Goal: Task Accomplishment & Management: Manage account settings

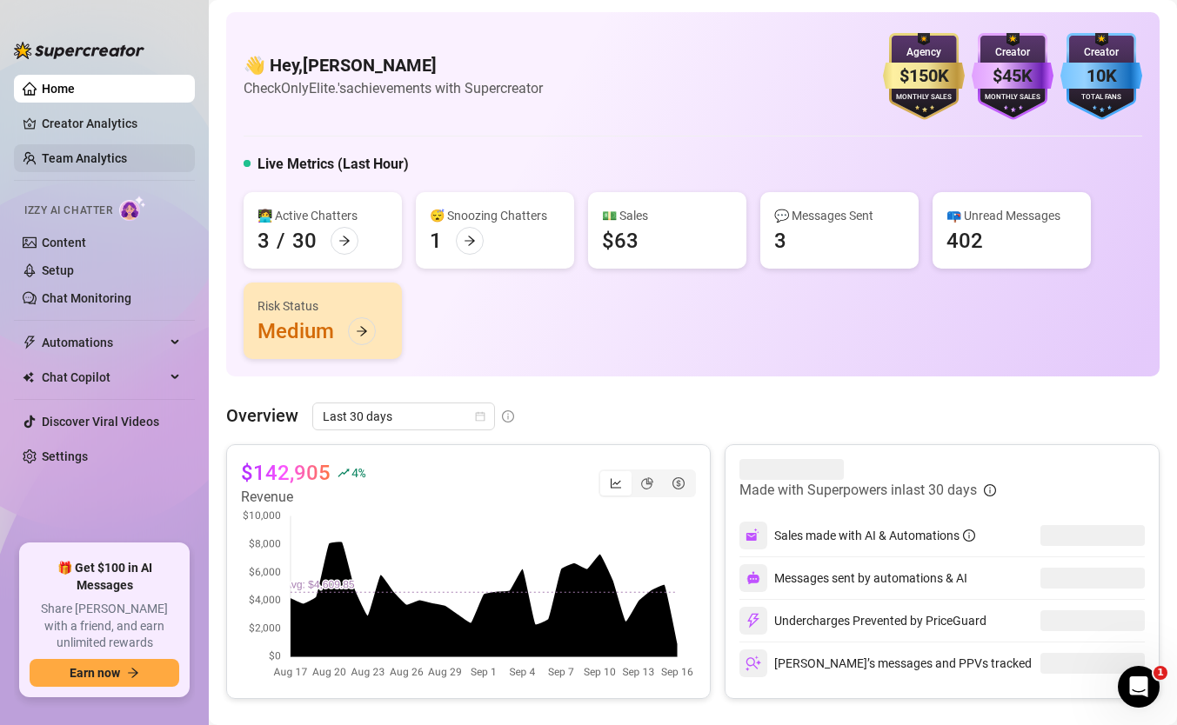
click at [89, 153] on link "Team Analytics" at bounding box center [84, 158] width 85 height 14
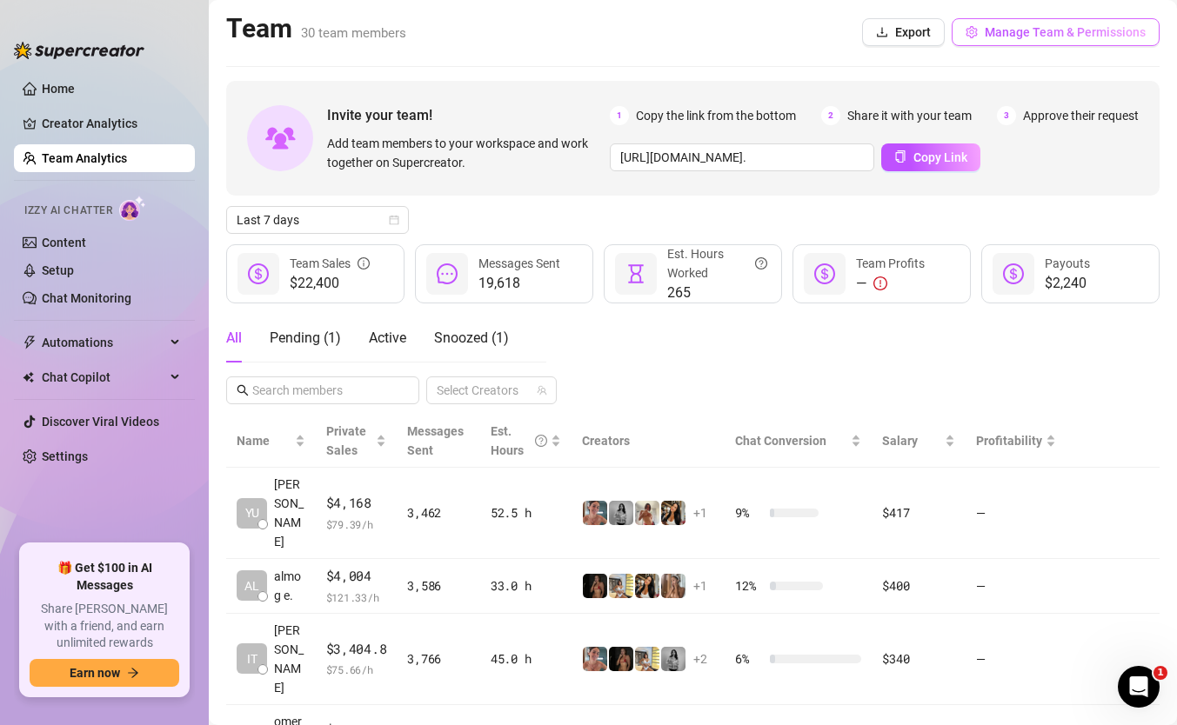
click at [989, 36] on span "Manage Team & Permissions" at bounding box center [1065, 32] width 161 height 14
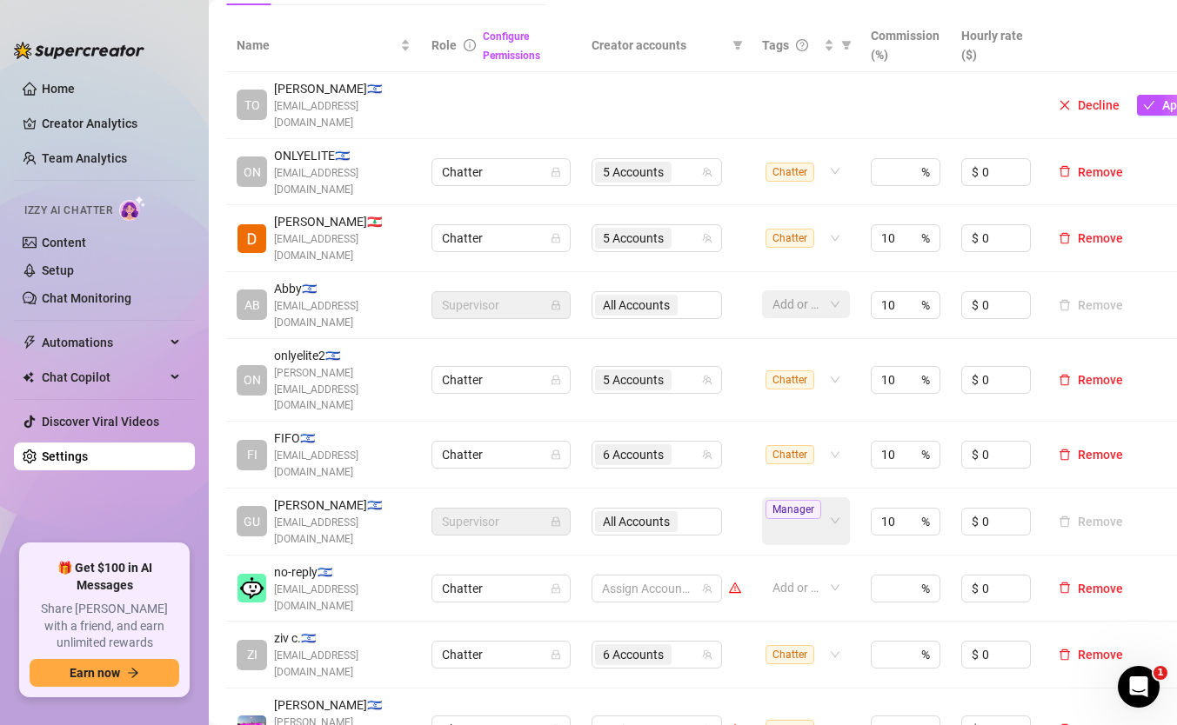
scroll to position [399, 0]
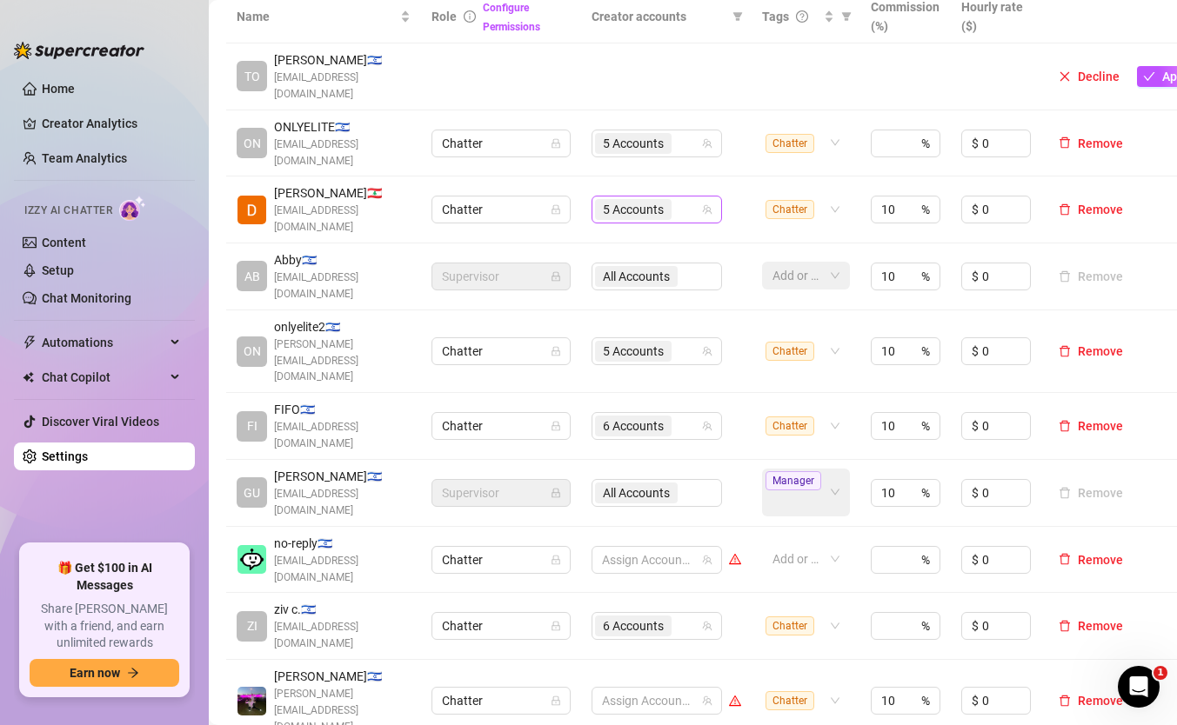
click at [641, 200] on span "5 Accounts" at bounding box center [633, 209] width 61 height 19
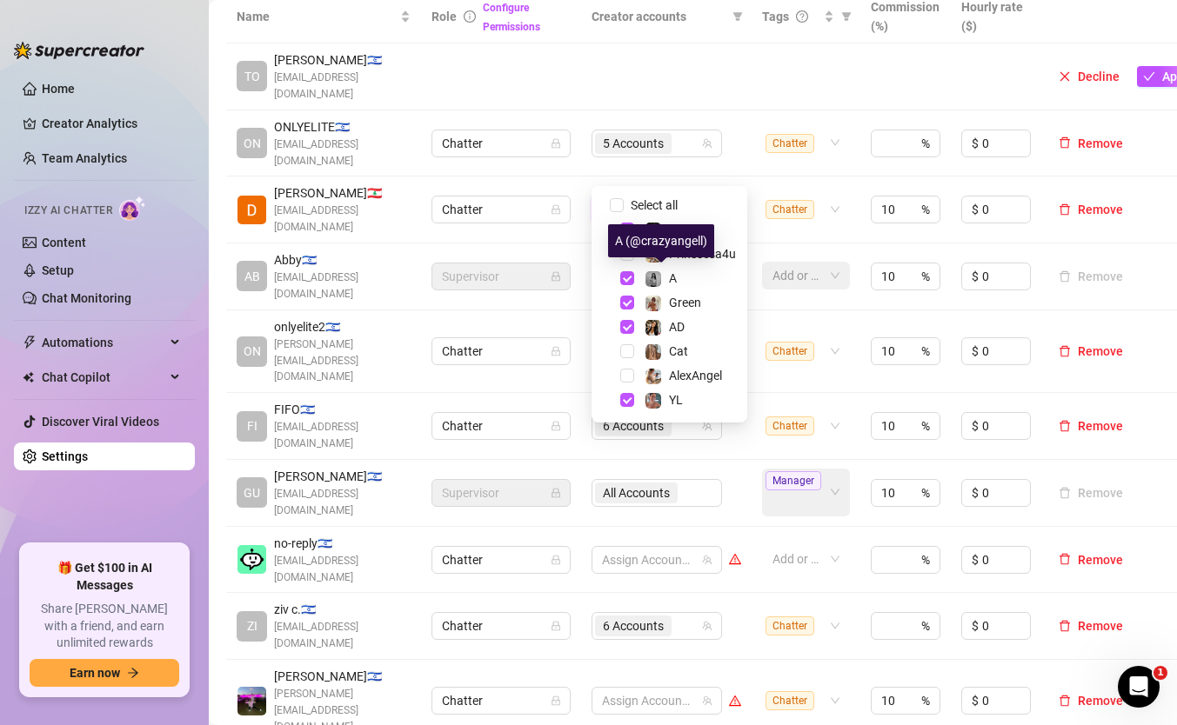
click at [656, 257] on div "A (@crazyangell)" at bounding box center [661, 240] width 106 height 33
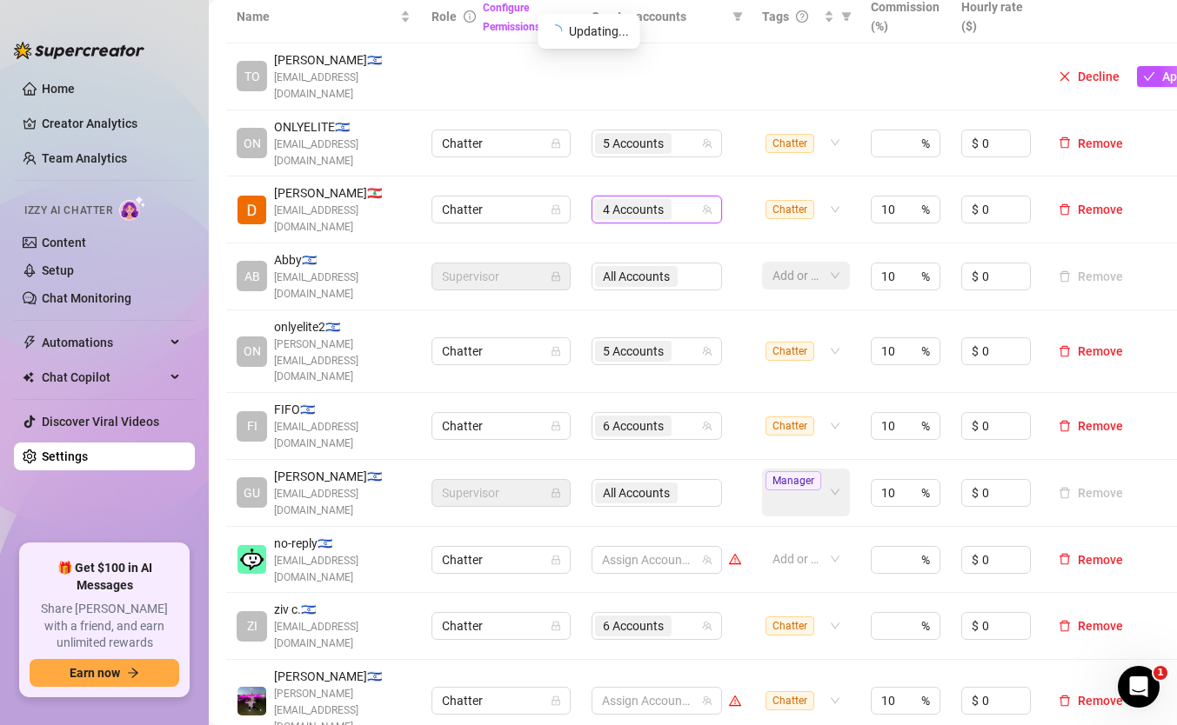
click at [687, 197] on div "4 Accounts" at bounding box center [647, 209] width 105 height 24
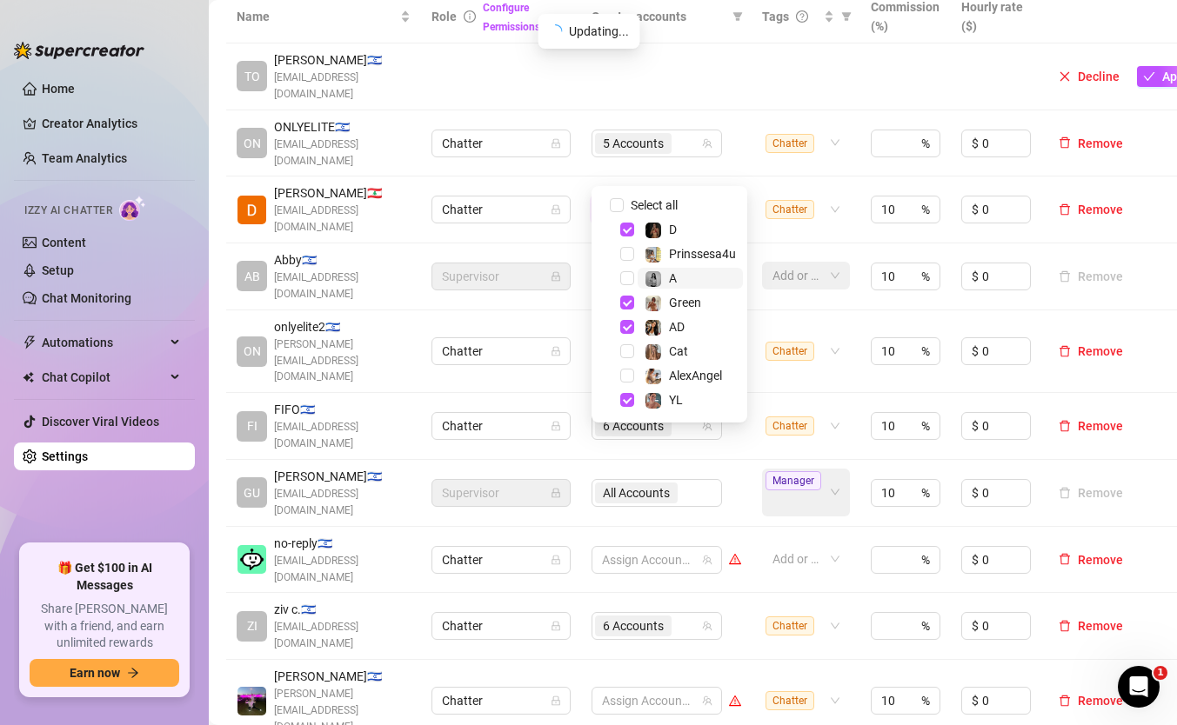
click at [664, 275] on div "A" at bounding box center [661, 278] width 32 height 21
click at [680, 251] on div "A (@crazyangell)" at bounding box center [661, 240] width 106 height 33
click at [693, 197] on div "4 Accounts" at bounding box center [647, 209] width 105 height 24
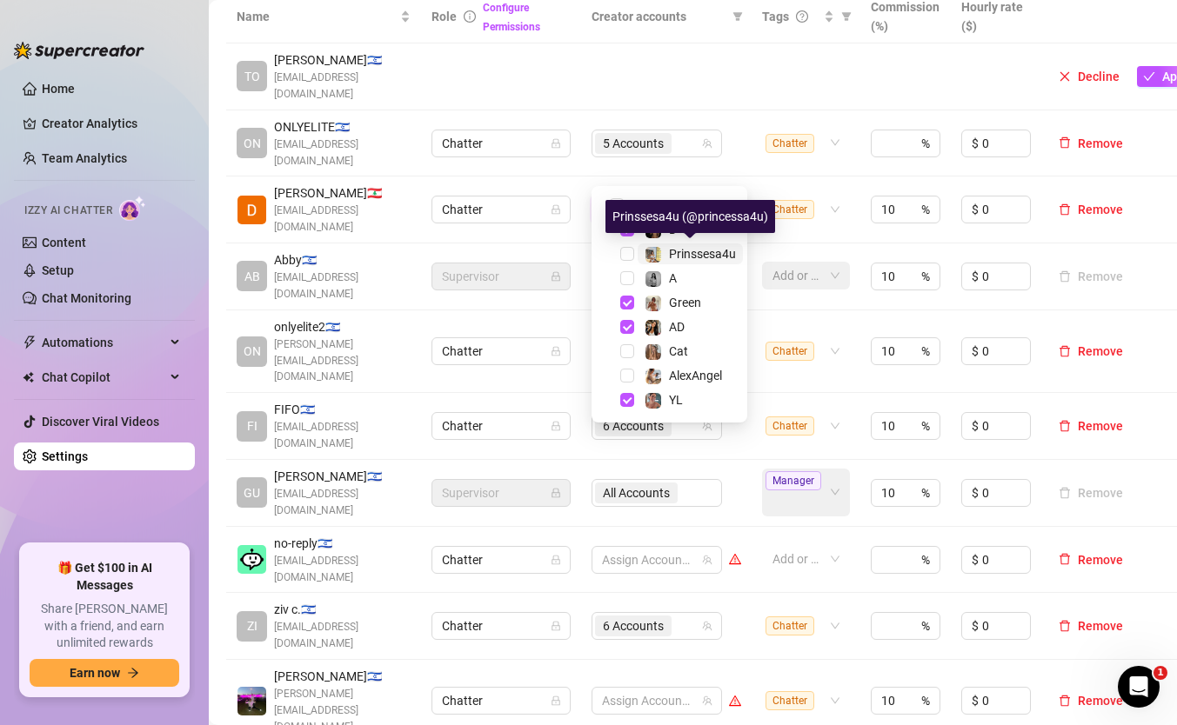
click at [682, 257] on span "Prinssesa4u" at bounding box center [702, 254] width 67 height 14
click at [677, 272] on span "A" at bounding box center [673, 278] width 8 height 14
